Goal: Check status

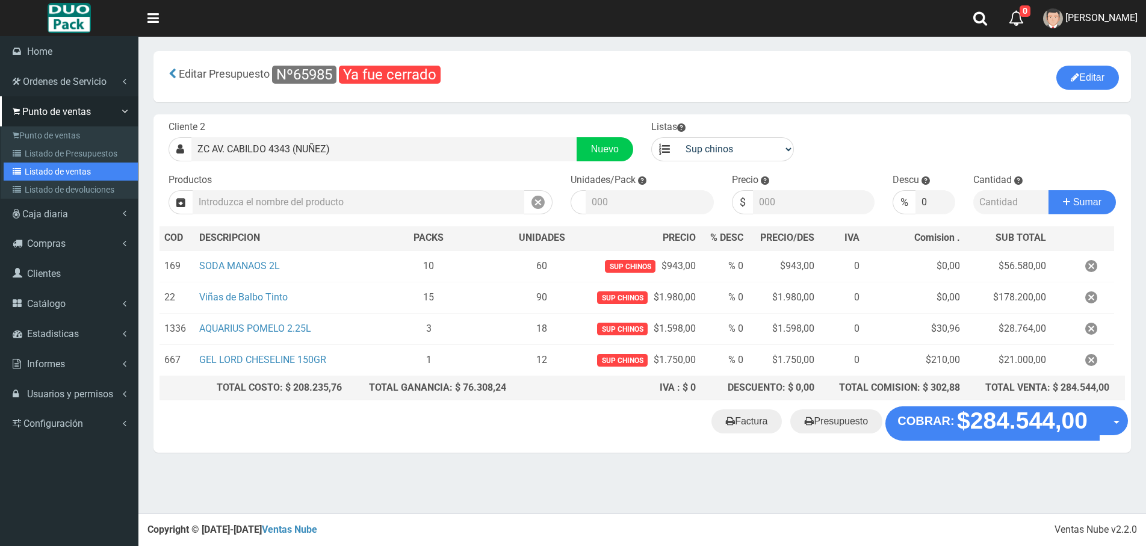
click at [32, 174] on link "Listado de ventas" at bounding box center [71, 172] width 134 height 18
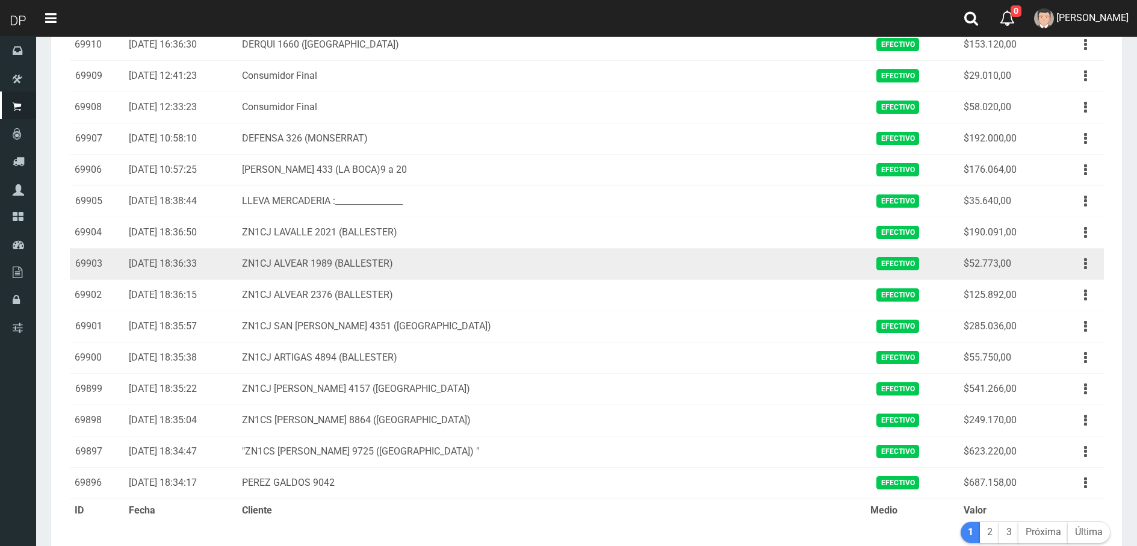
scroll to position [1176, 0]
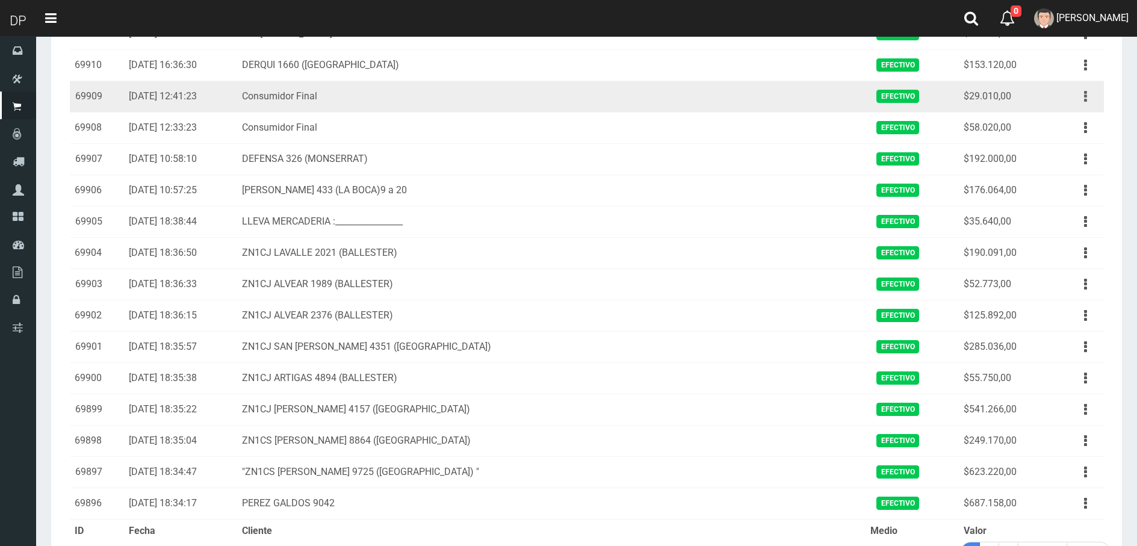
click at [1074, 96] on button "button" at bounding box center [1085, 96] width 27 height 21
click at [1062, 115] on link "Ver" at bounding box center [1050, 126] width 95 height 26
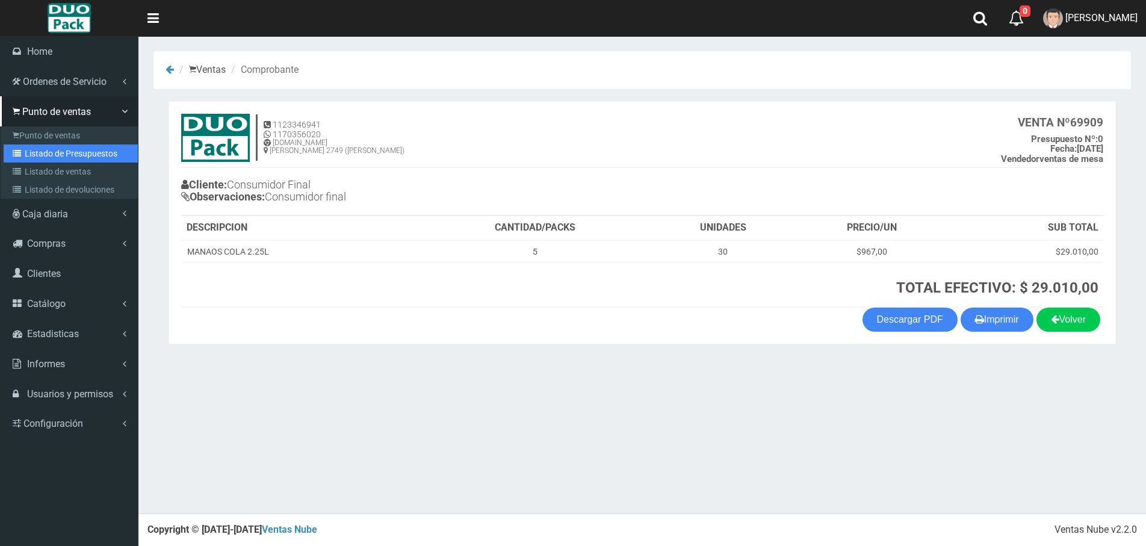
click at [33, 146] on link "Listado de Presupuestos" at bounding box center [71, 153] width 134 height 18
